Goal: Information Seeking & Learning: Learn about a topic

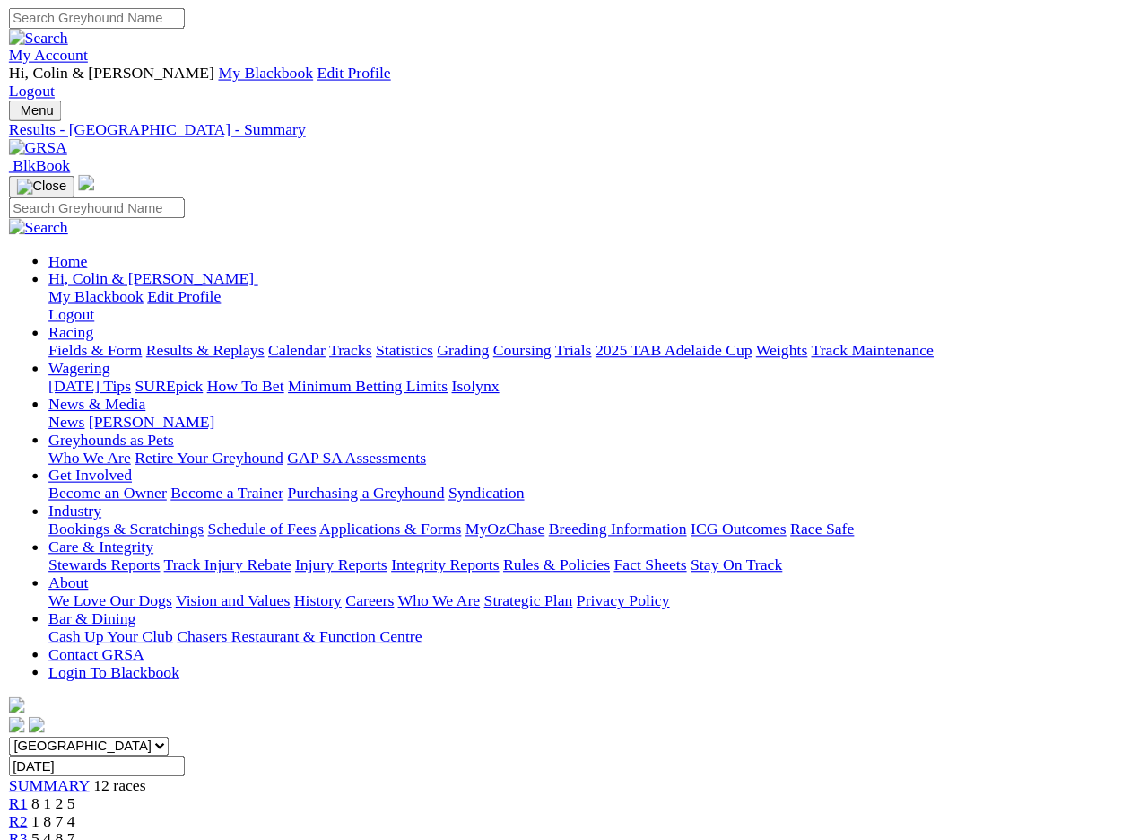
scroll to position [2, 0]
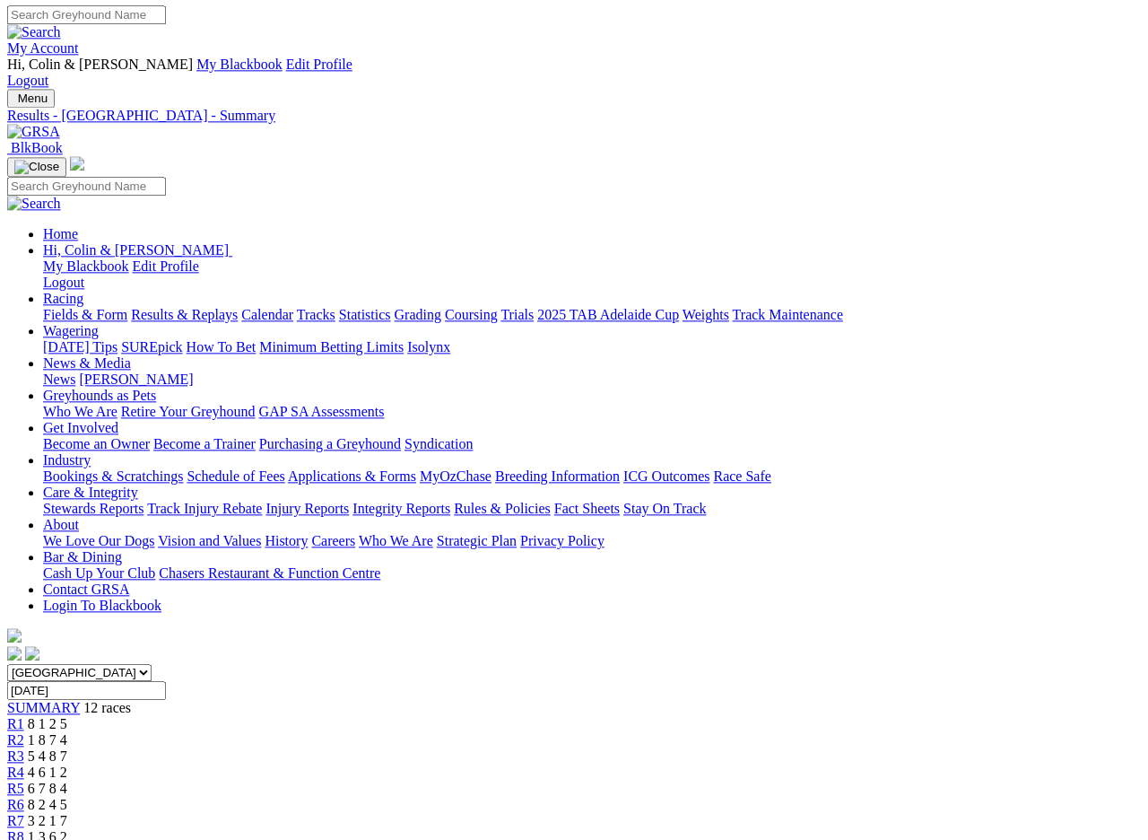
click at [166, 681] on input "Thursday, 16 May 2024" at bounding box center [86, 690] width 159 height 19
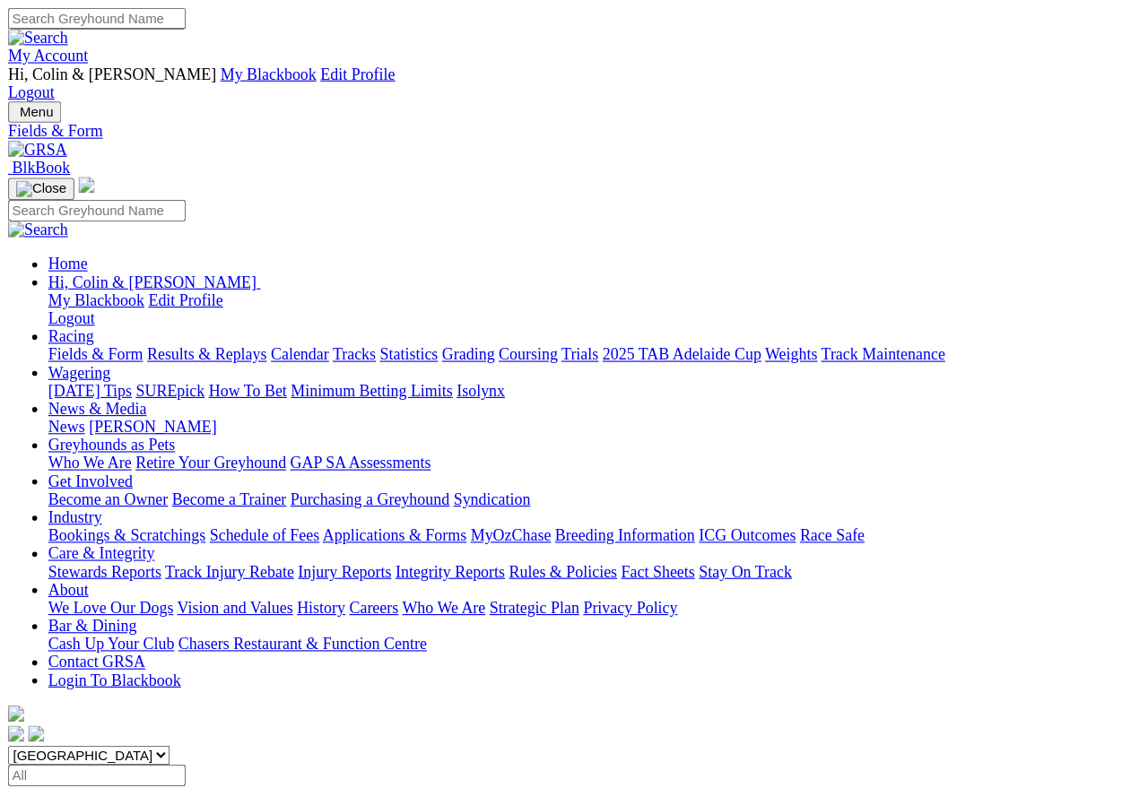
scroll to position [8, 0]
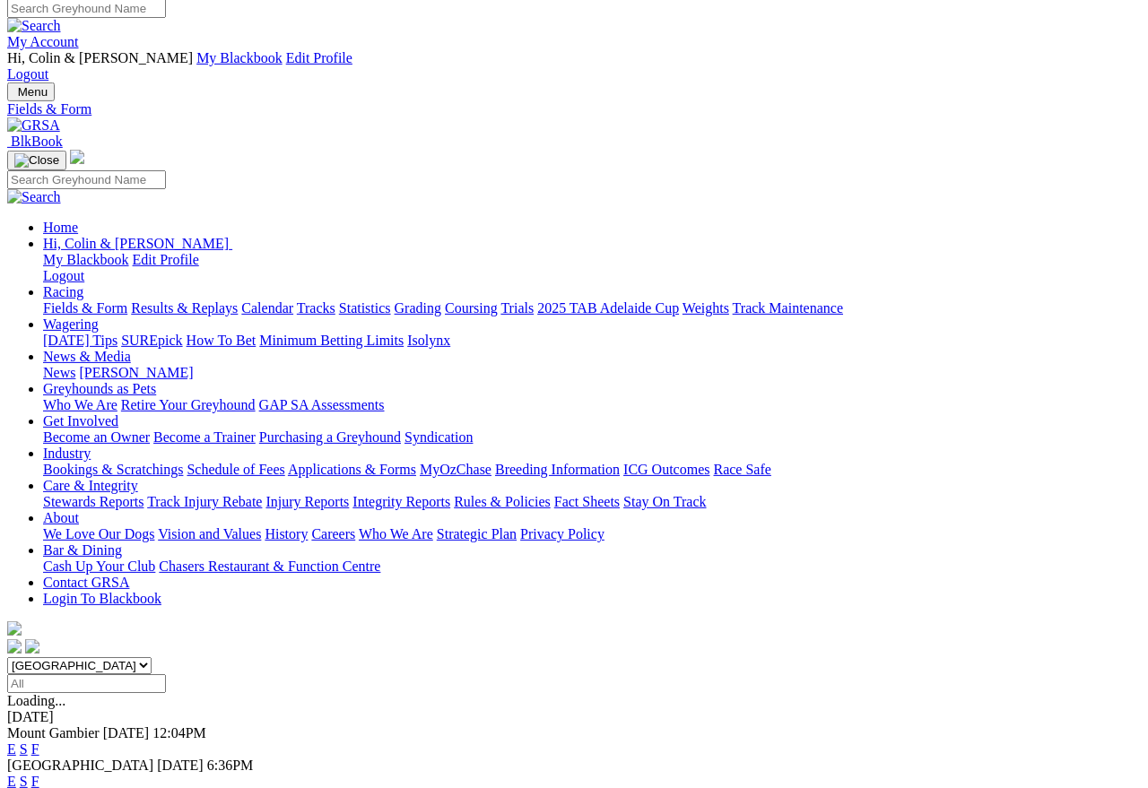
click at [39, 702] on link "F" at bounding box center [35, 781] width 8 height 15
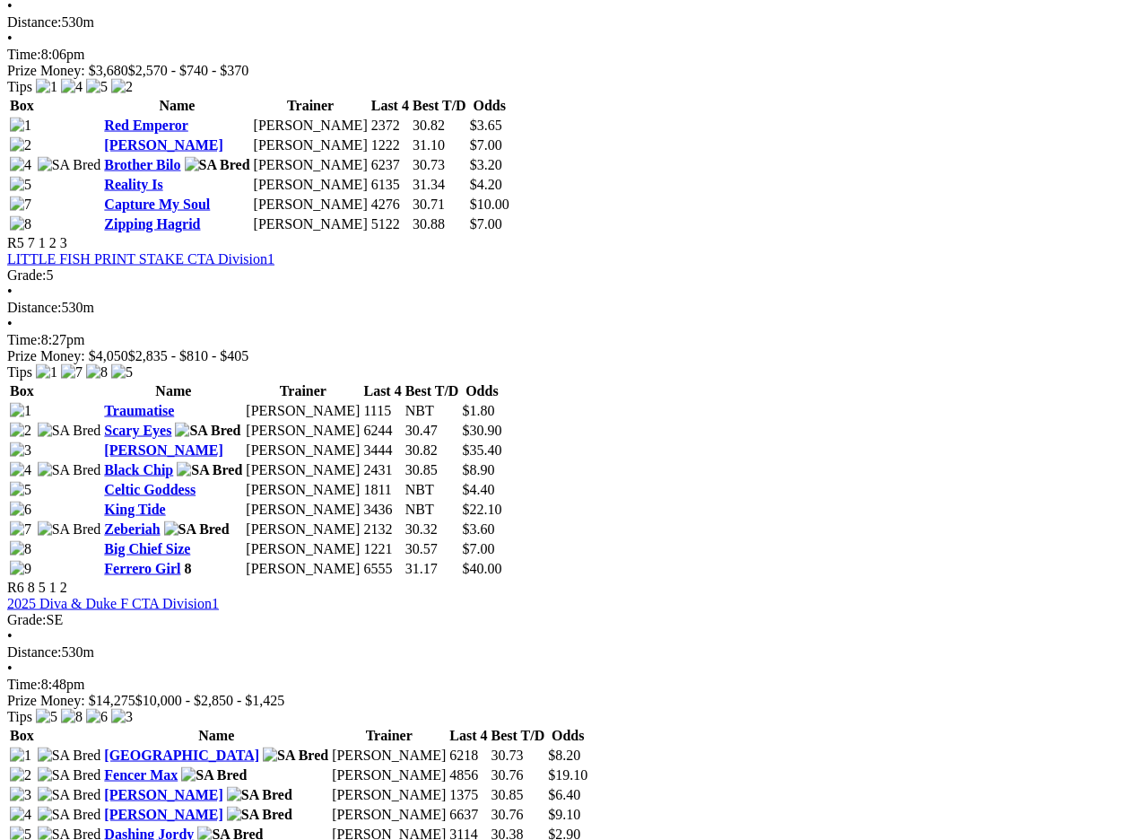
scroll to position [1999, 0]
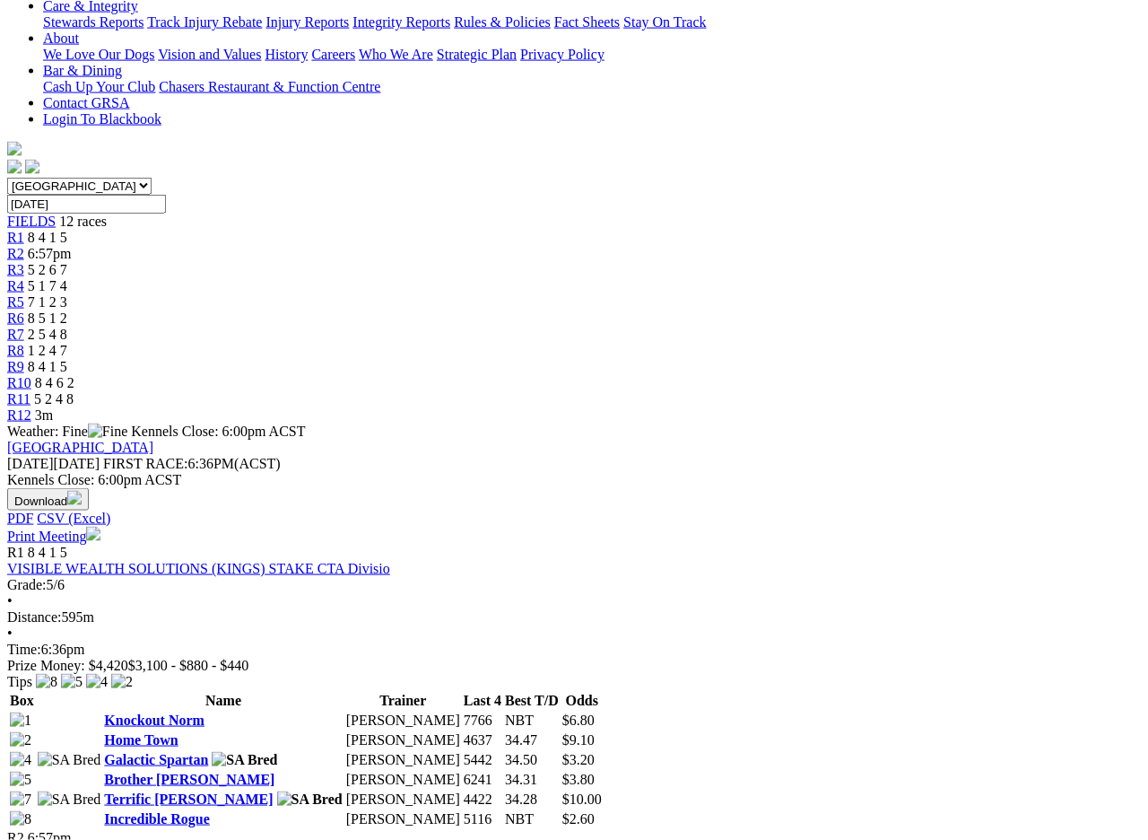
scroll to position [490, 0]
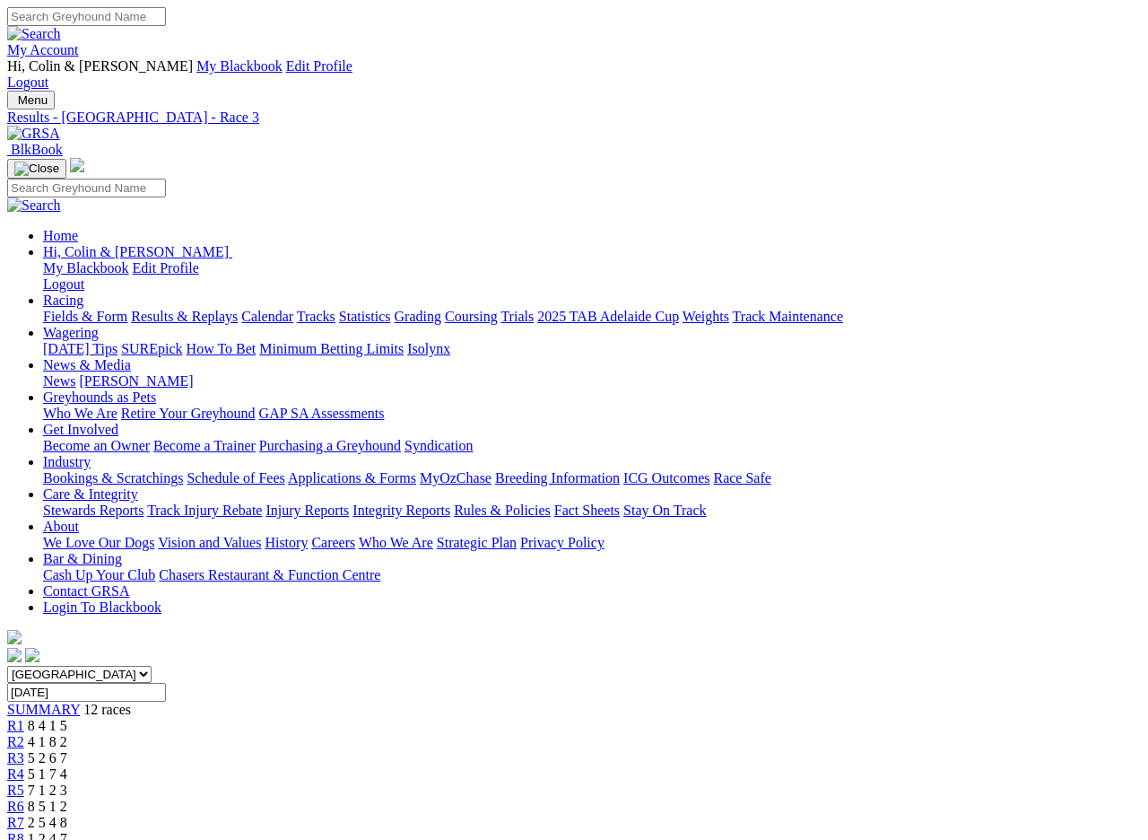
scroll to position [4, 0]
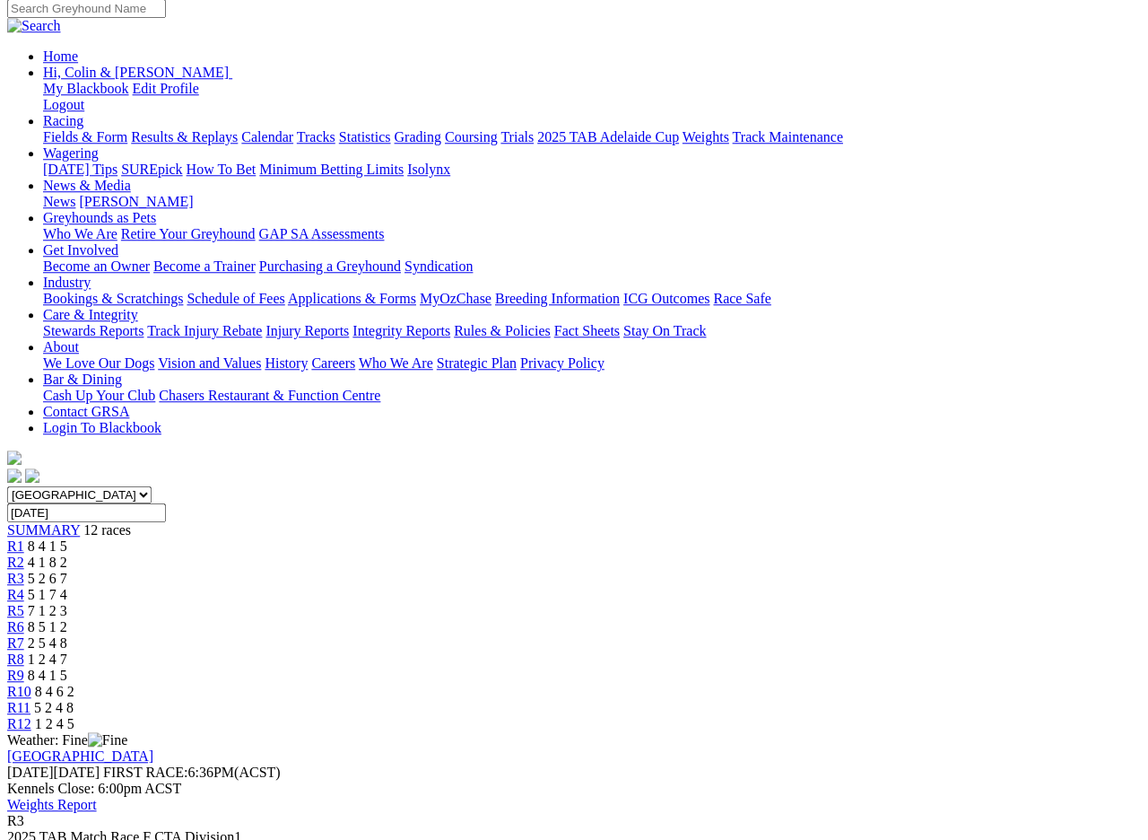
scroll to position [158, 0]
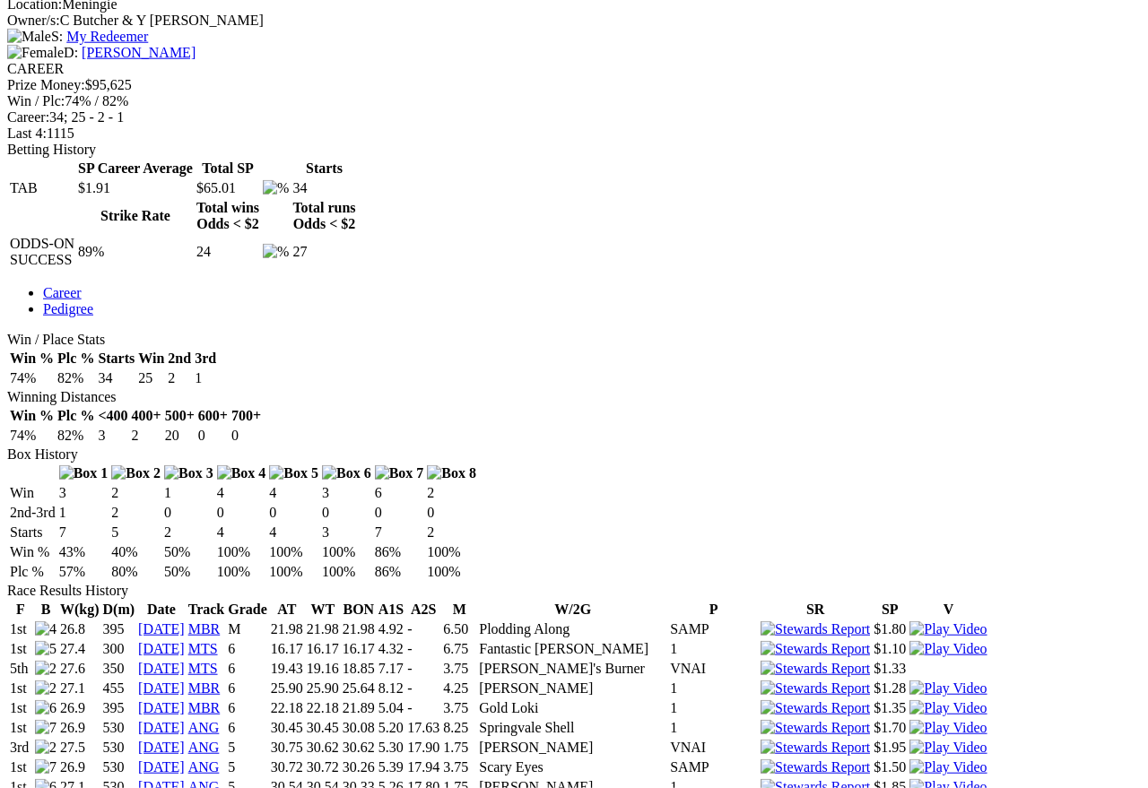
scroll to position [803, 0]
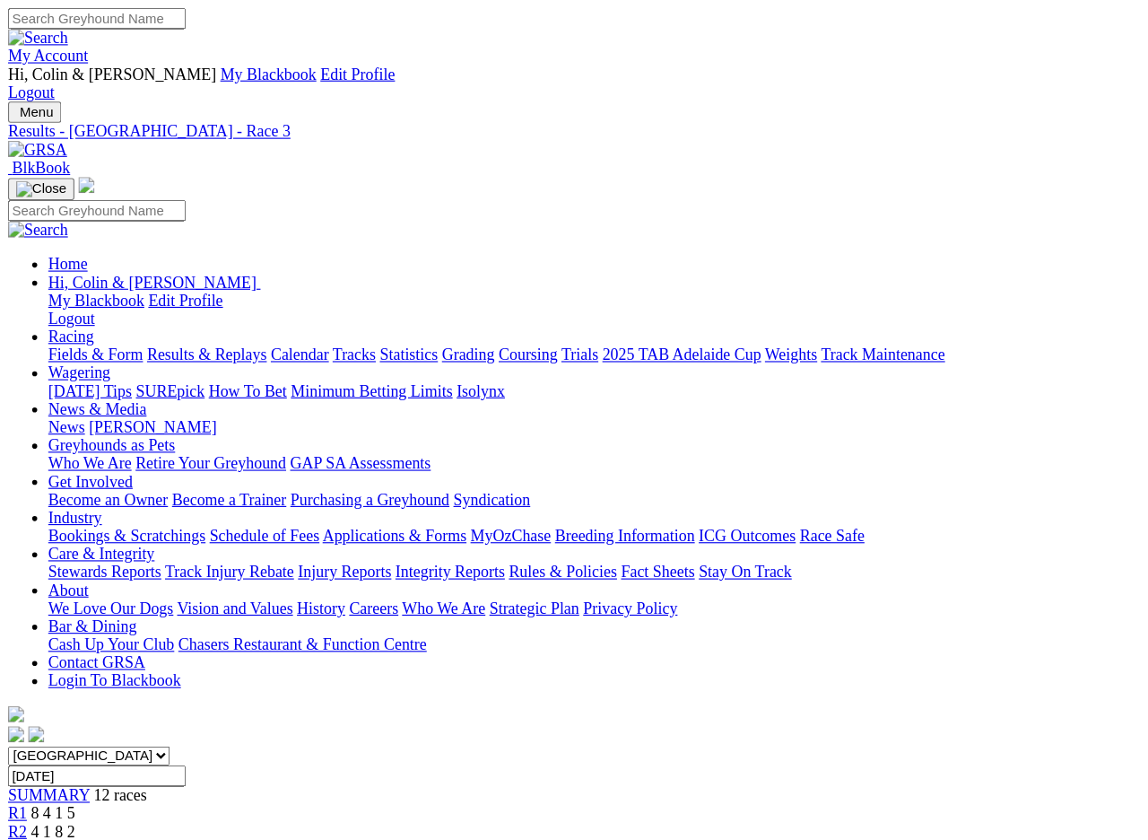
scroll to position [252, 0]
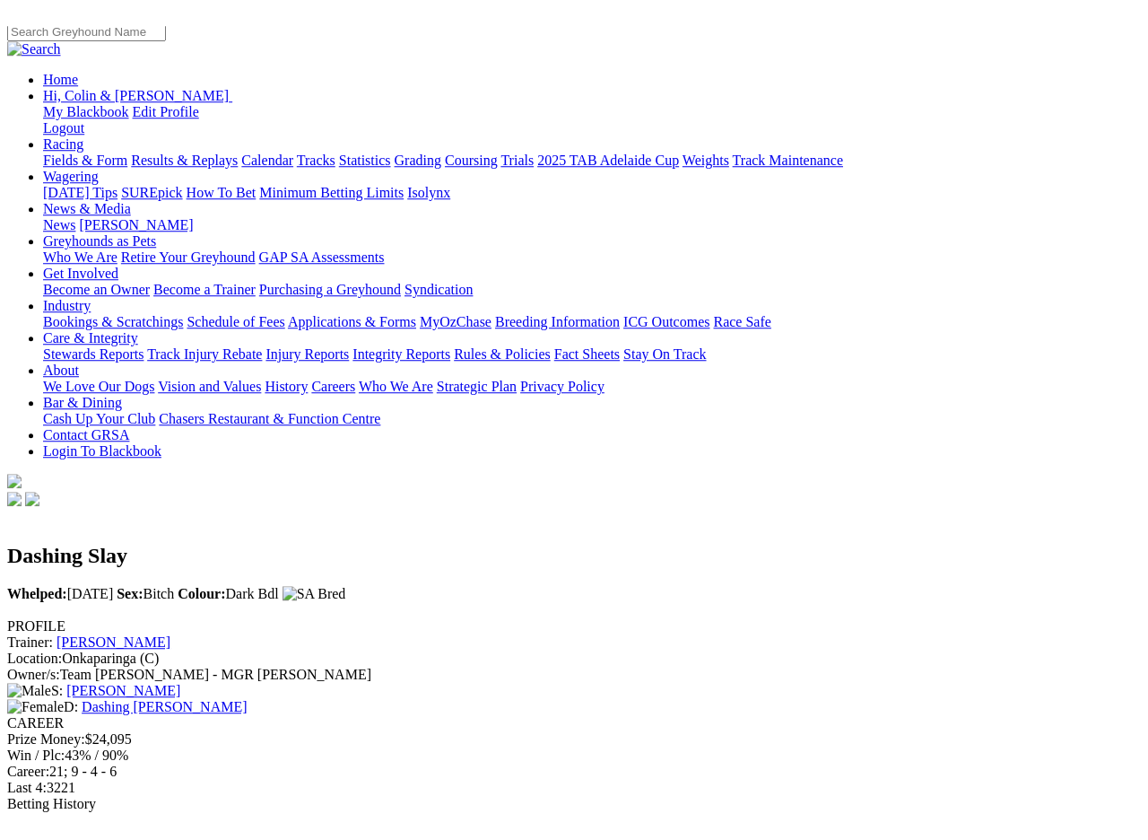
scroll to position [114, 0]
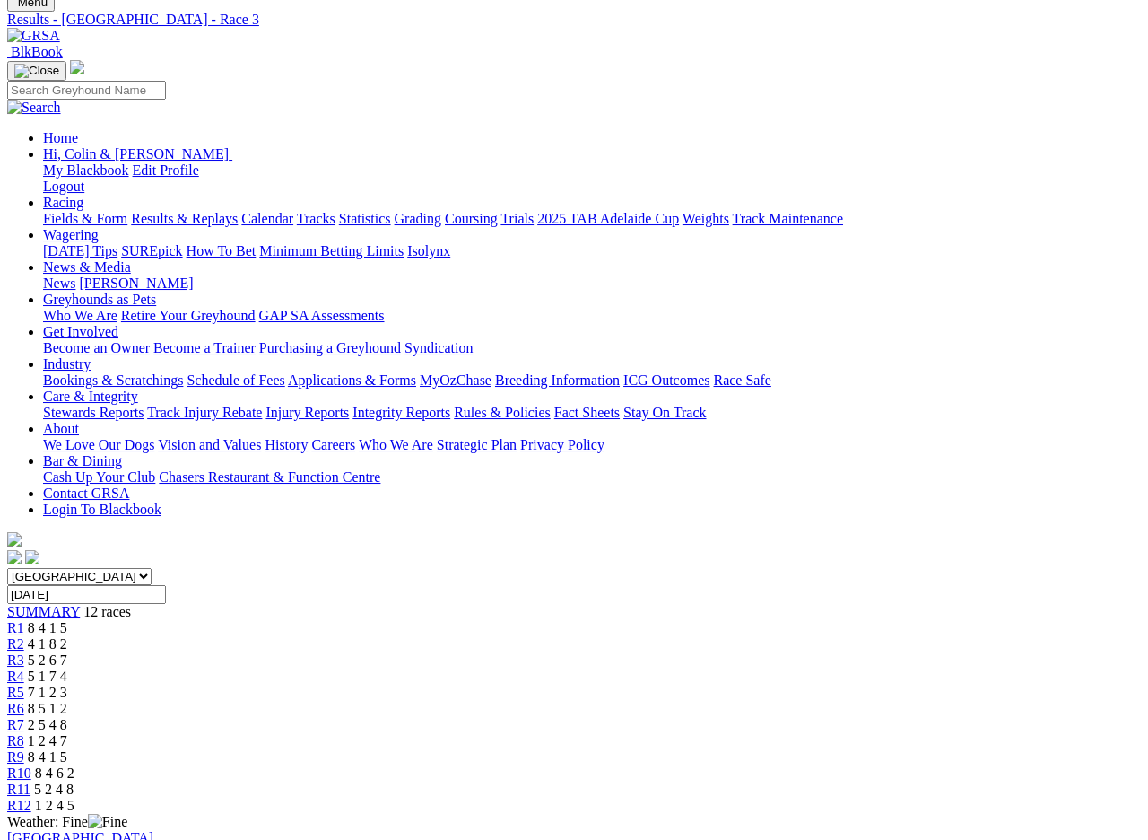
scroll to position [99, 0]
click at [131, 603] on span "12 races" at bounding box center [107, 610] width 48 height 15
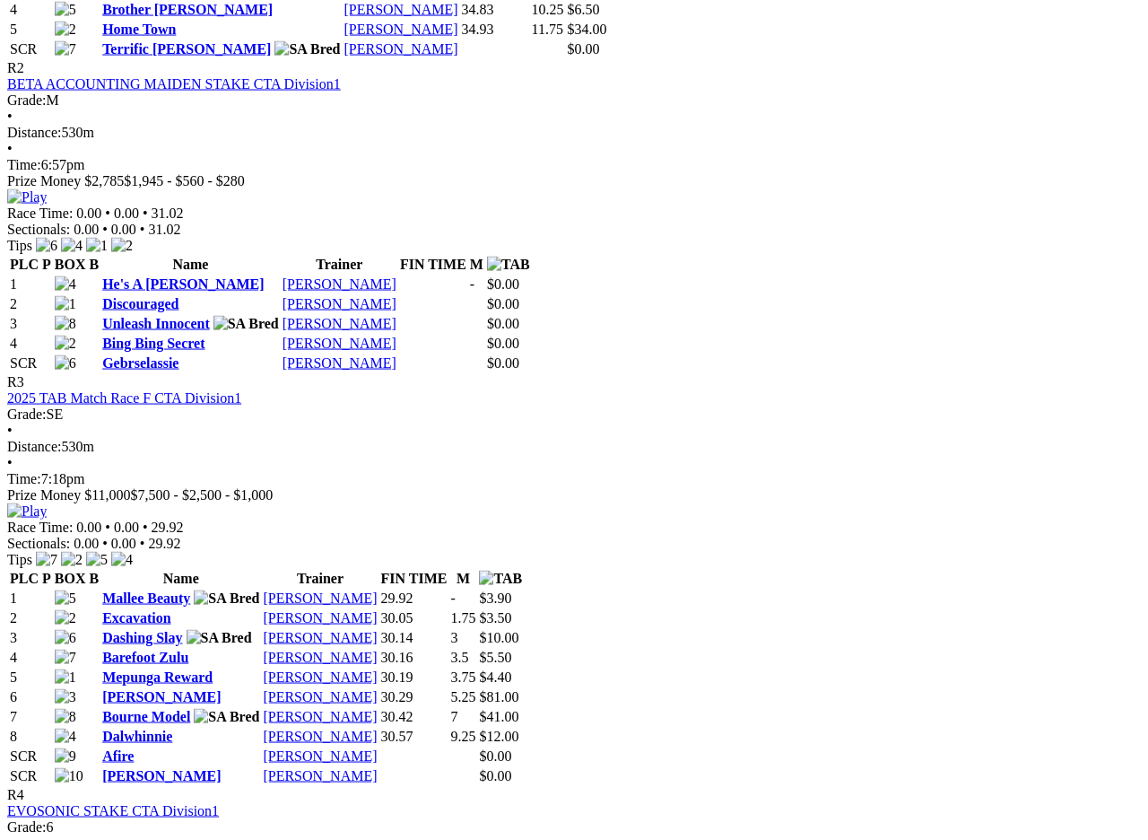
scroll to position [1267, 0]
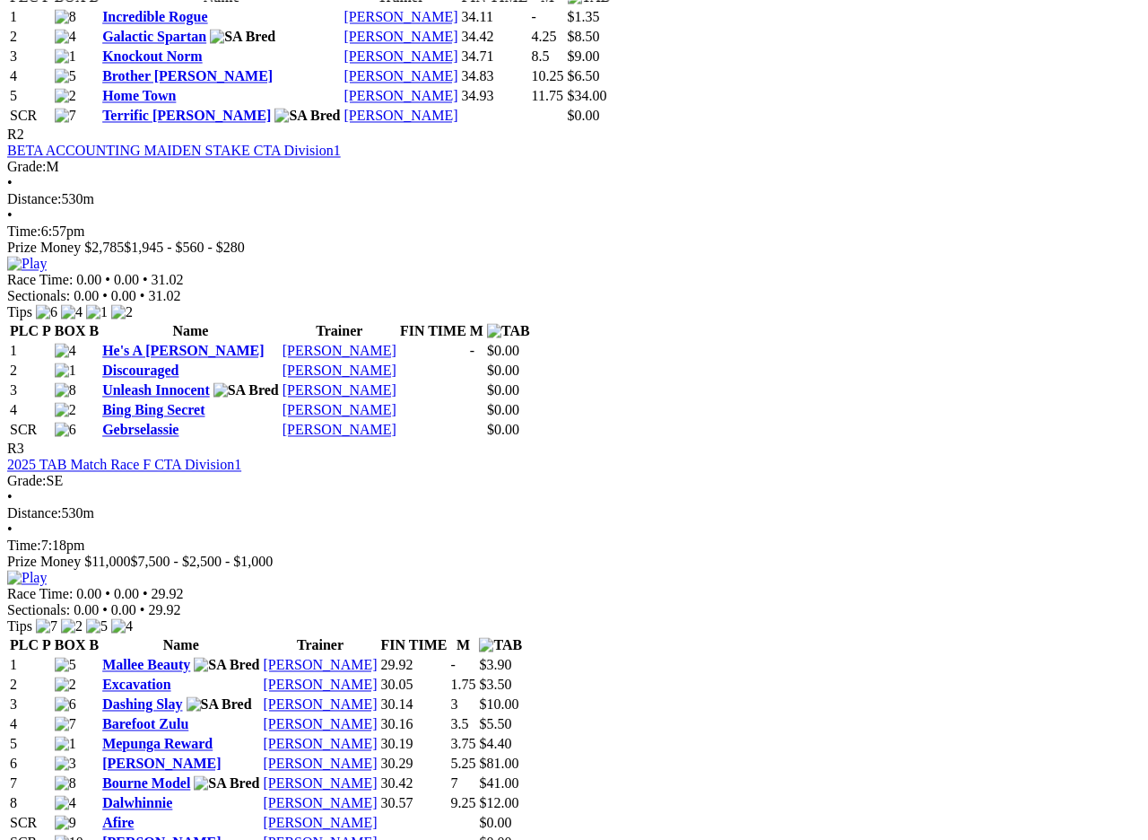
scroll to position [1198, 0]
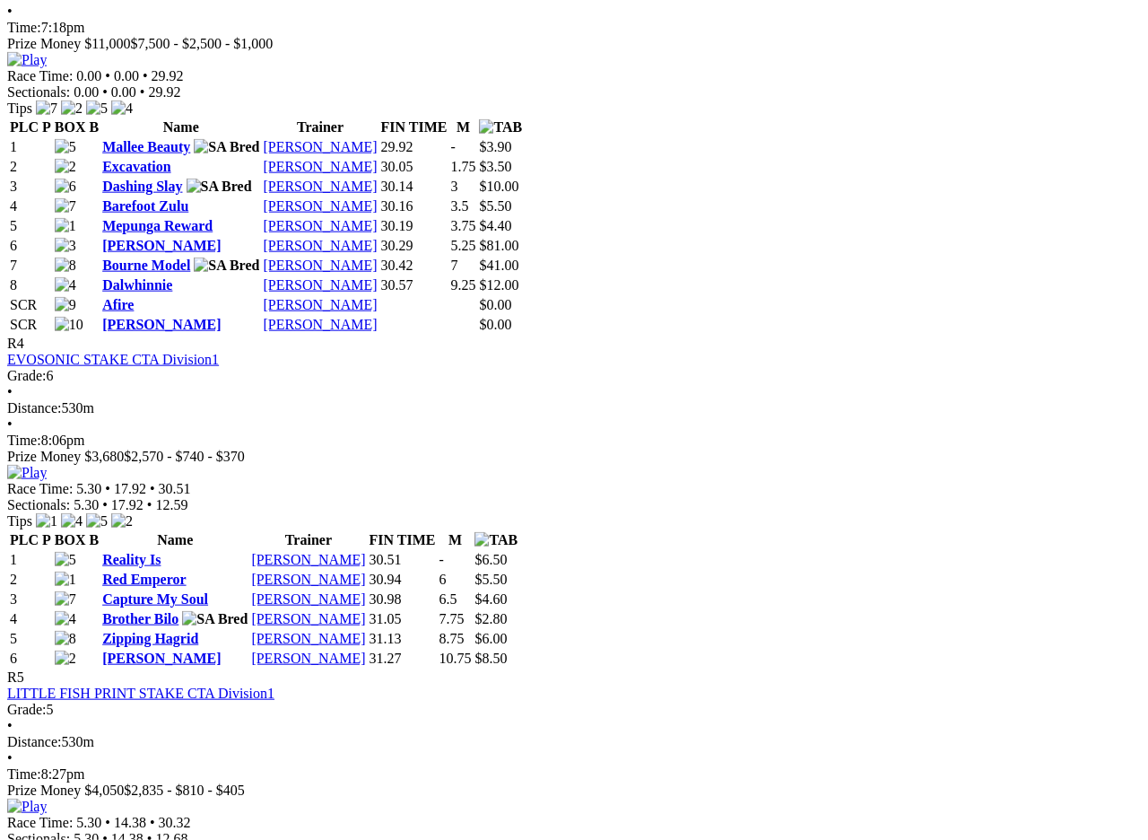
scroll to position [1718, 0]
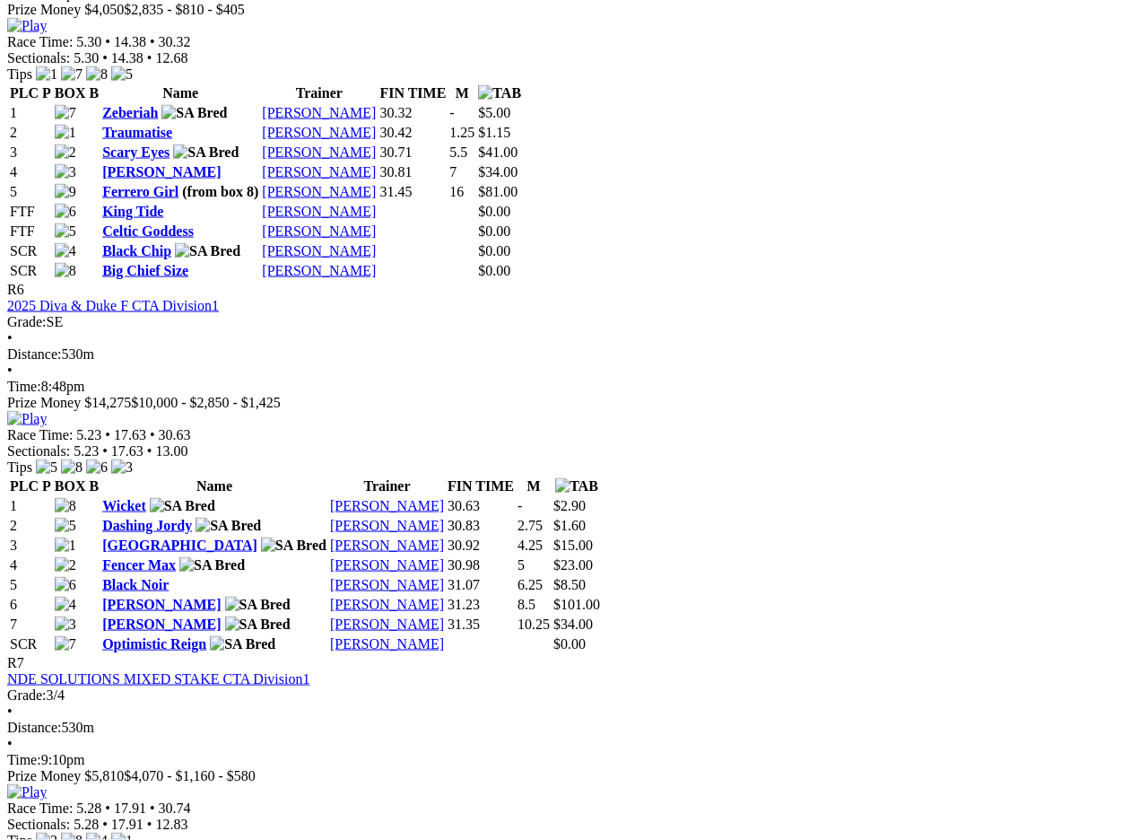
scroll to position [2500, 0]
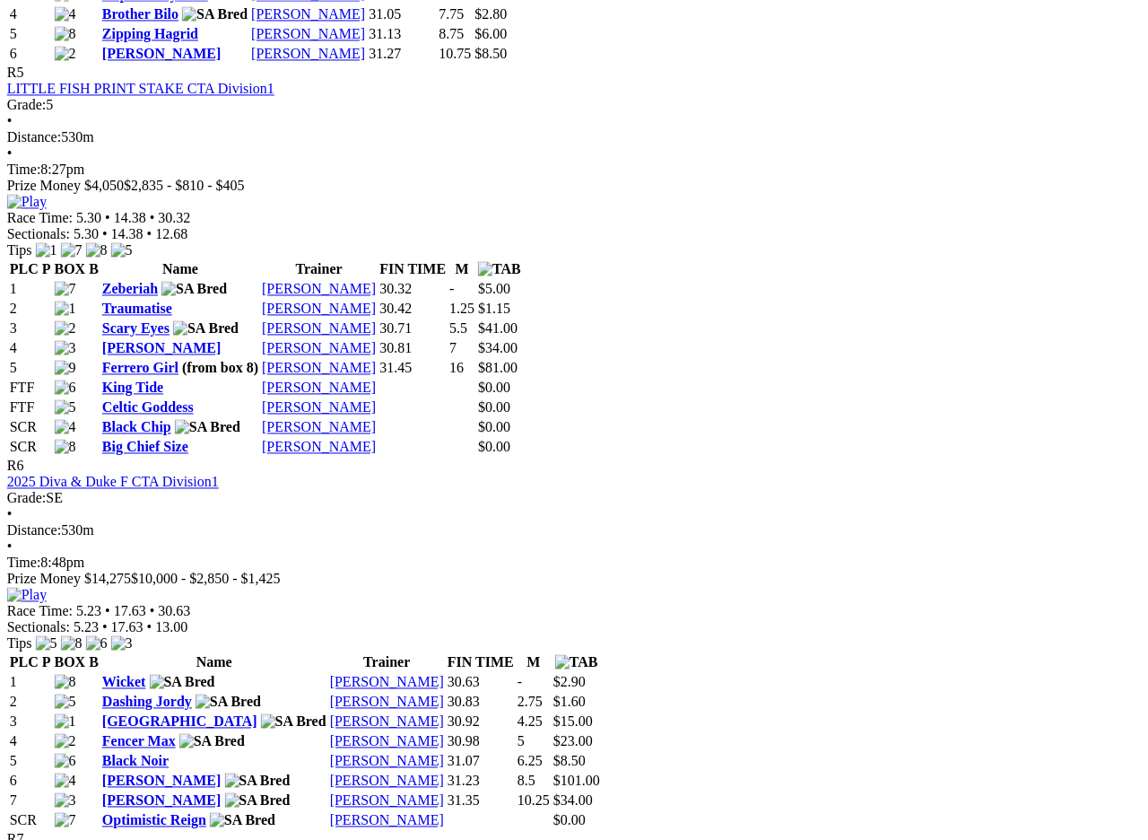
scroll to position [2321, 35]
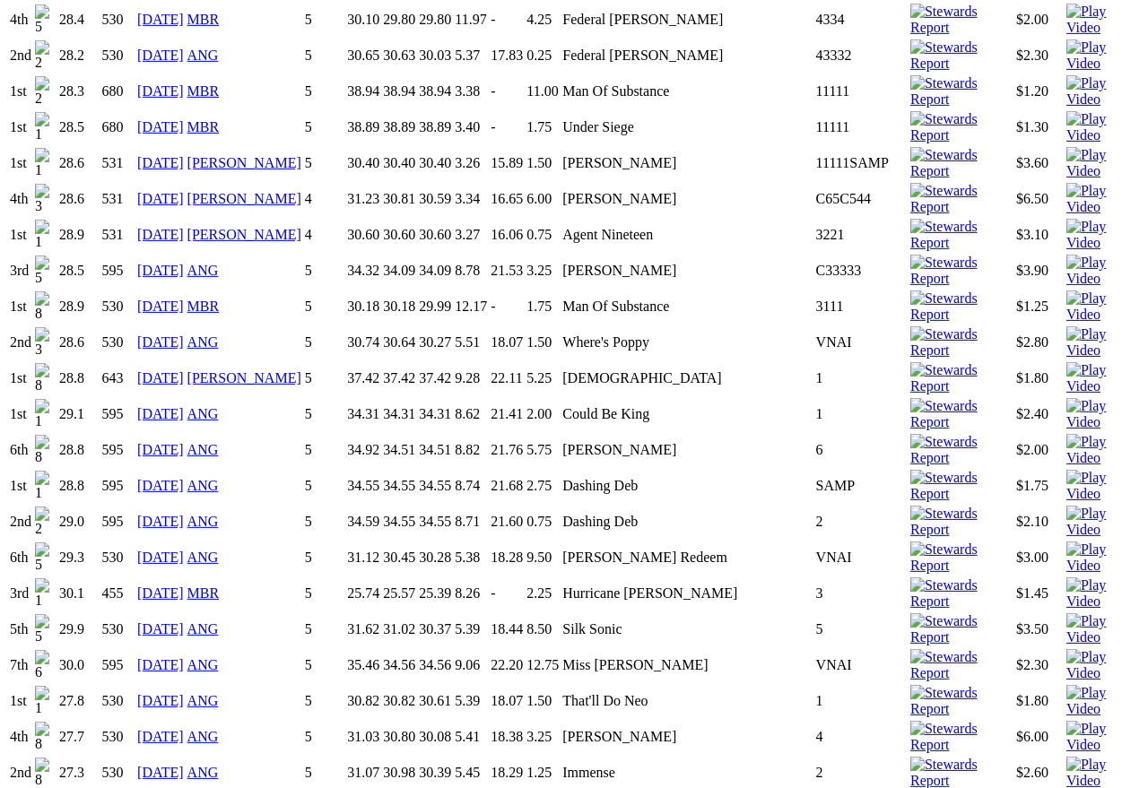
scroll to position [3018, 0]
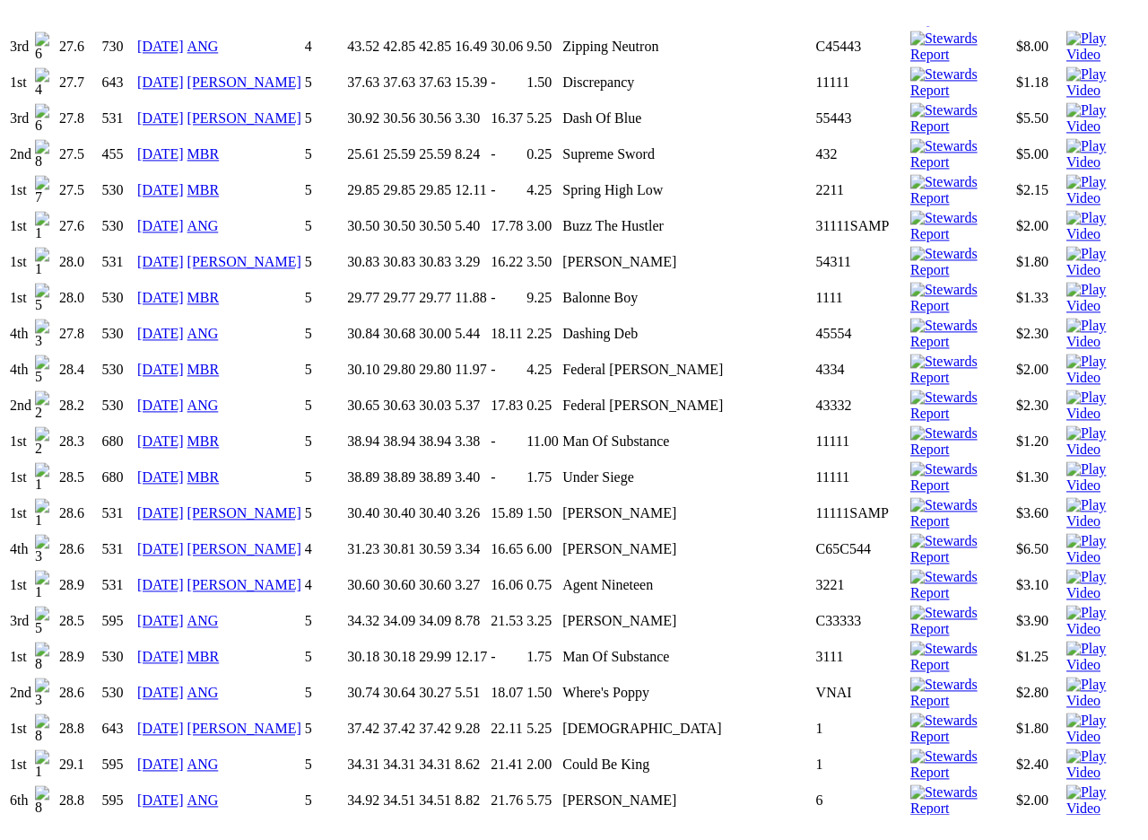
scroll to position [2629, 0]
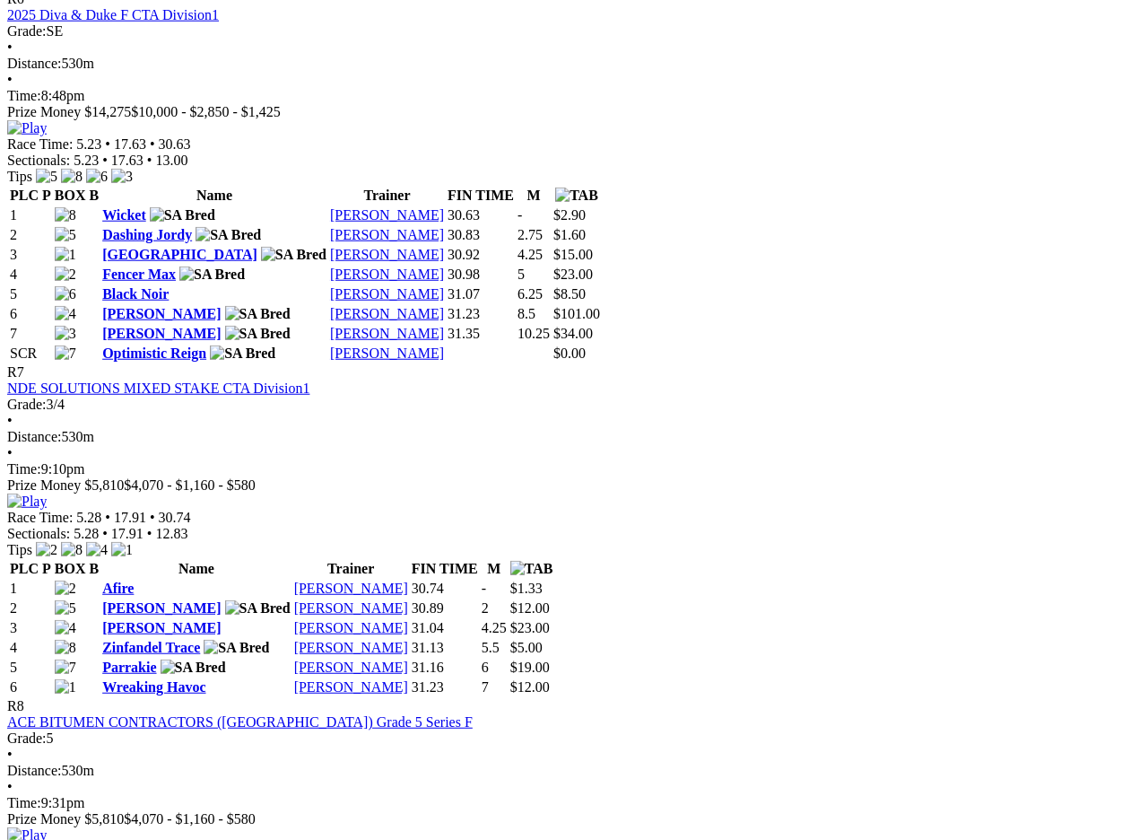
scroll to position [2789, 0]
